Goal: Register for event/course

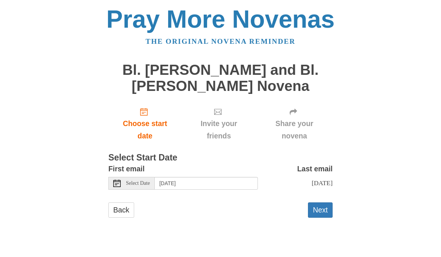
click at [140, 181] on span "Select Date" at bounding box center [138, 183] width 24 height 5
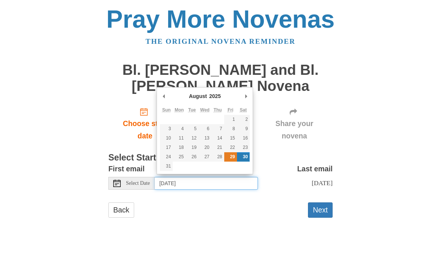
type input "[DATE]"
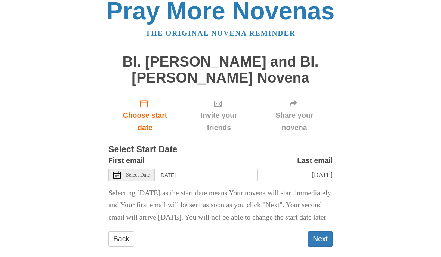
scroll to position [18, 0]
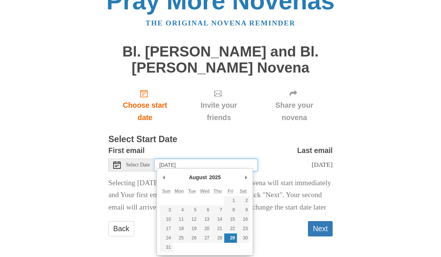
click at [222, 162] on input "[DATE]" at bounding box center [206, 165] width 103 height 13
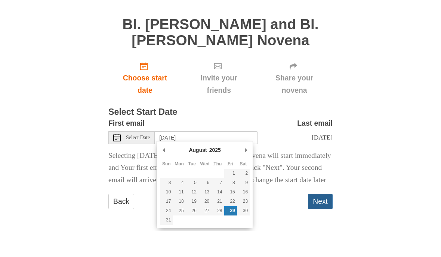
scroll to position [28, 0]
click at [323, 220] on button "Next" at bounding box center [320, 227] width 25 height 15
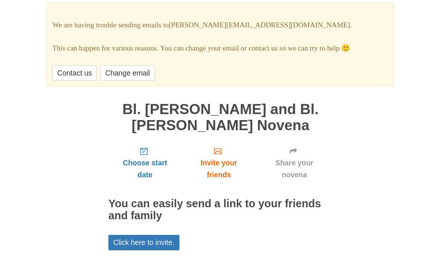
scroll to position [46, 0]
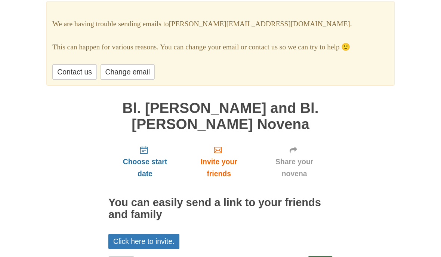
click at [143, 161] on span "Choose start date" at bounding box center [145, 168] width 58 height 25
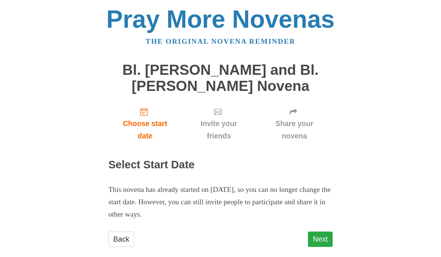
click at [319, 235] on link "Next" at bounding box center [320, 238] width 25 height 15
